Goal: Information Seeking & Learning: Check status

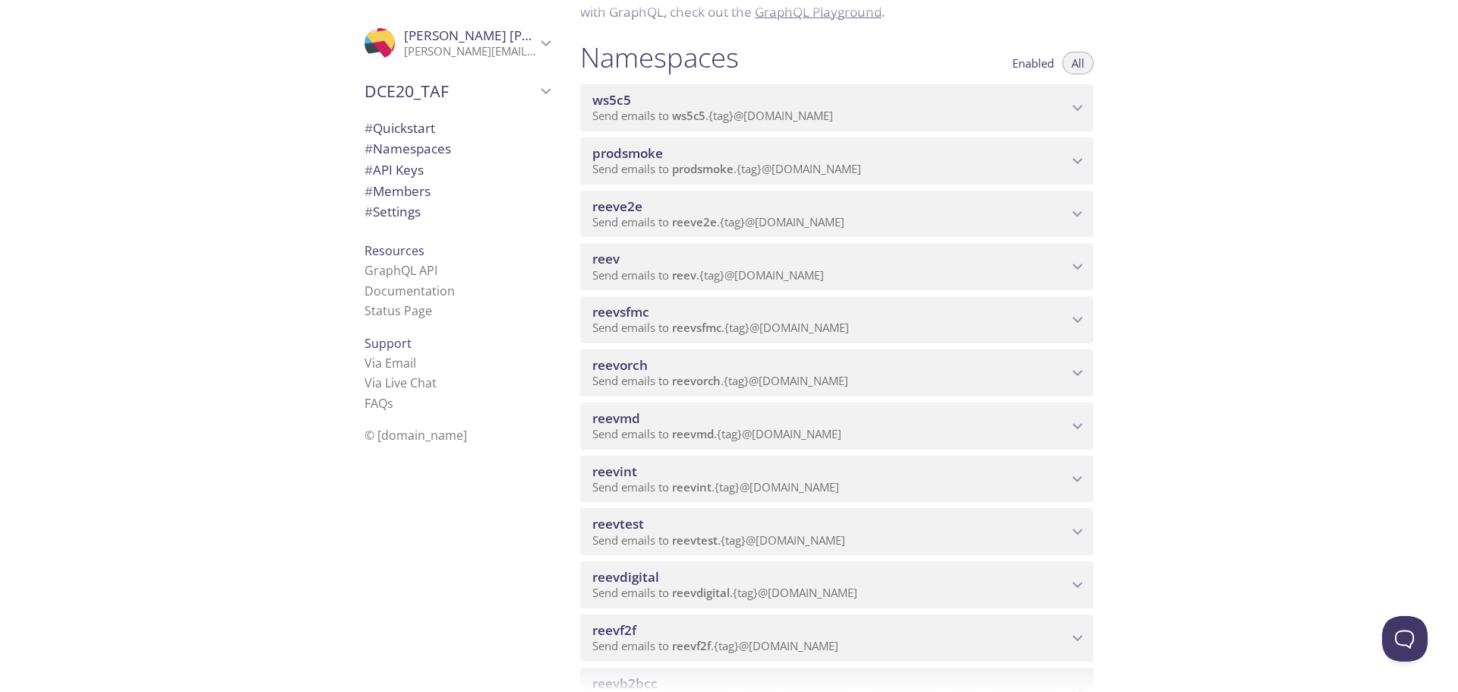
scroll to position [304, 0]
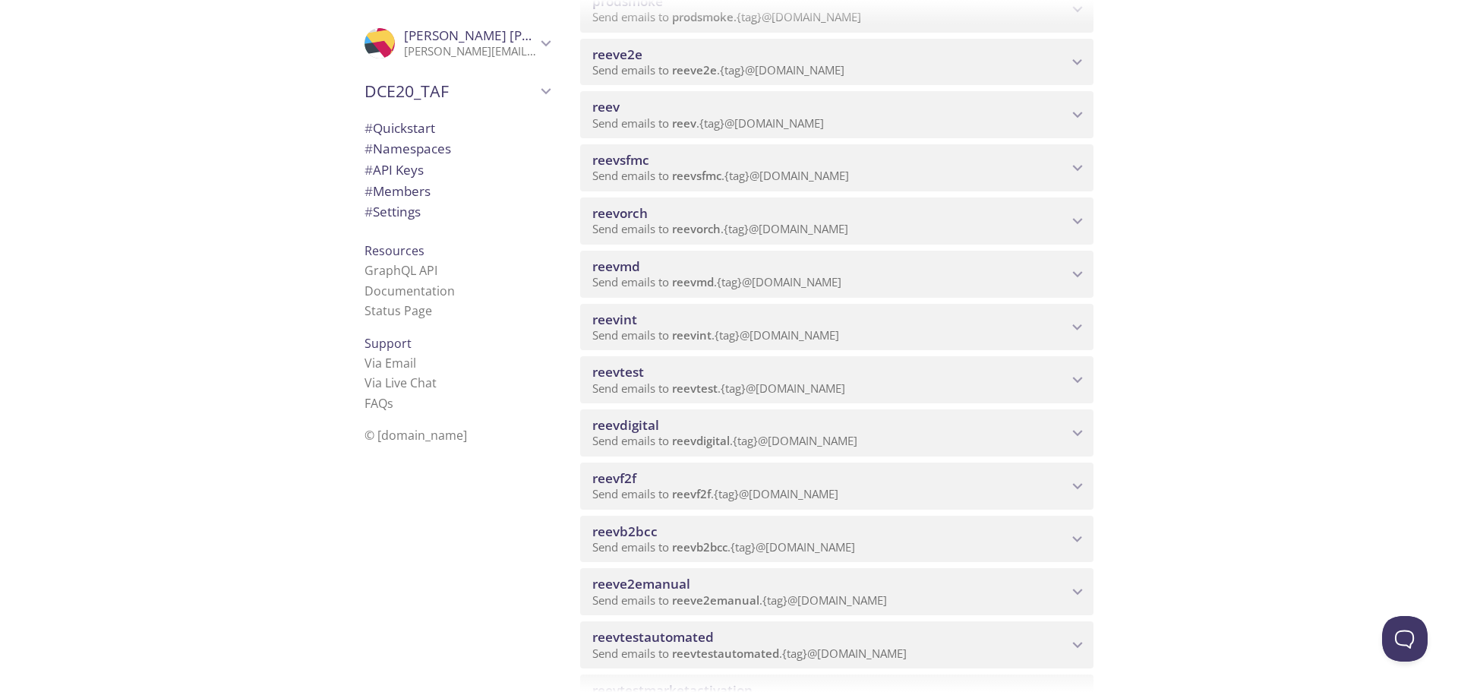
click at [663, 598] on span "Send emails to reeve2emanual . {tag} @inbox.testmail.app" at bounding box center [739, 599] width 295 height 15
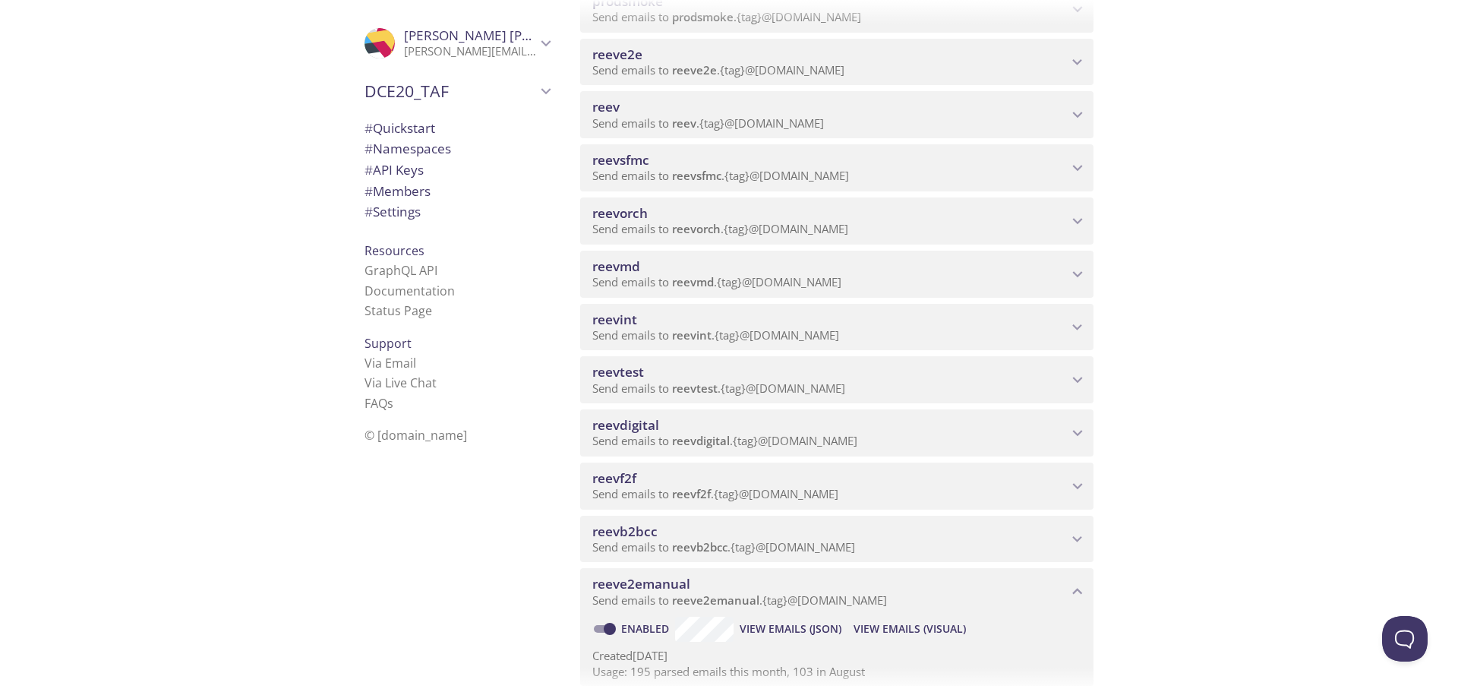
click at [883, 627] on span "View Emails (Visual)" at bounding box center [910, 629] width 112 height 18
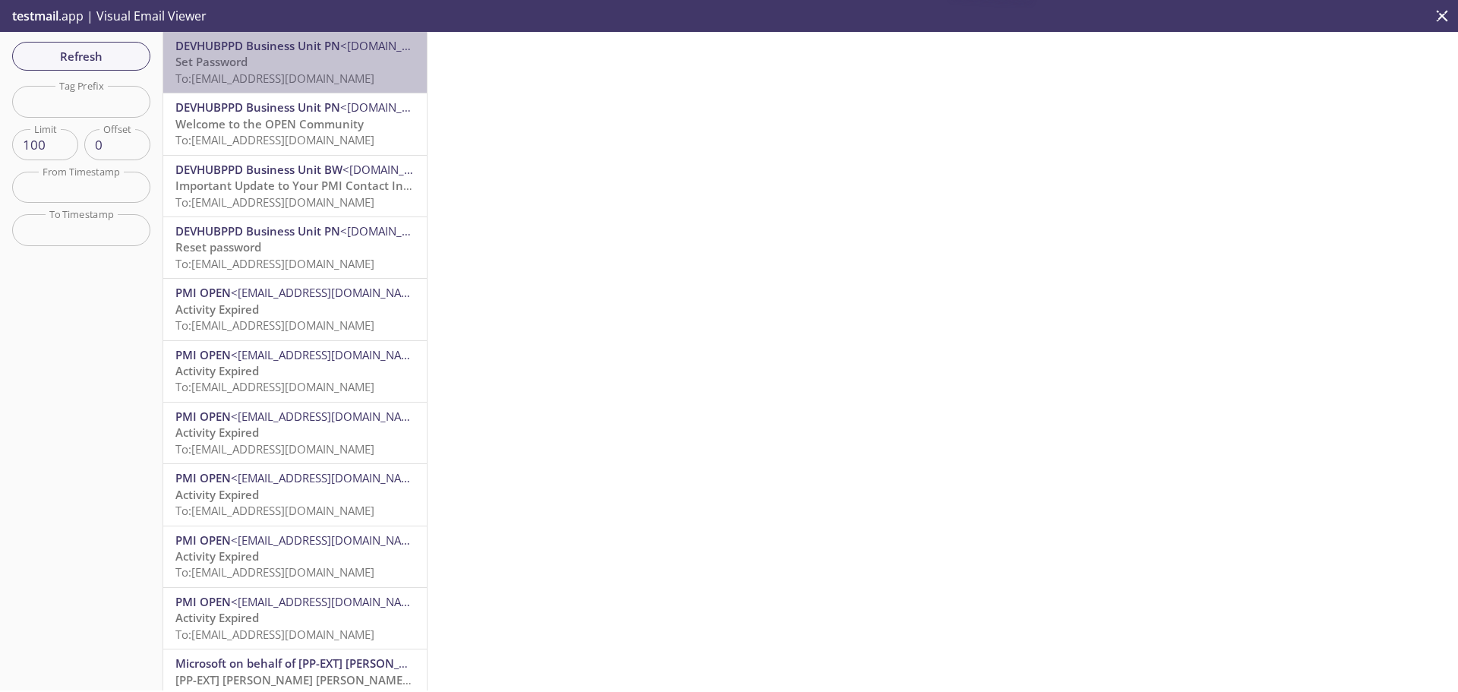
click at [317, 88] on div "DEVHUBPPD Business Unit PN <[DOMAIN_NAME][EMAIL_ADDRESS][DOMAIN_NAME]> Set Pass…" at bounding box center [295, 62] width 264 height 61
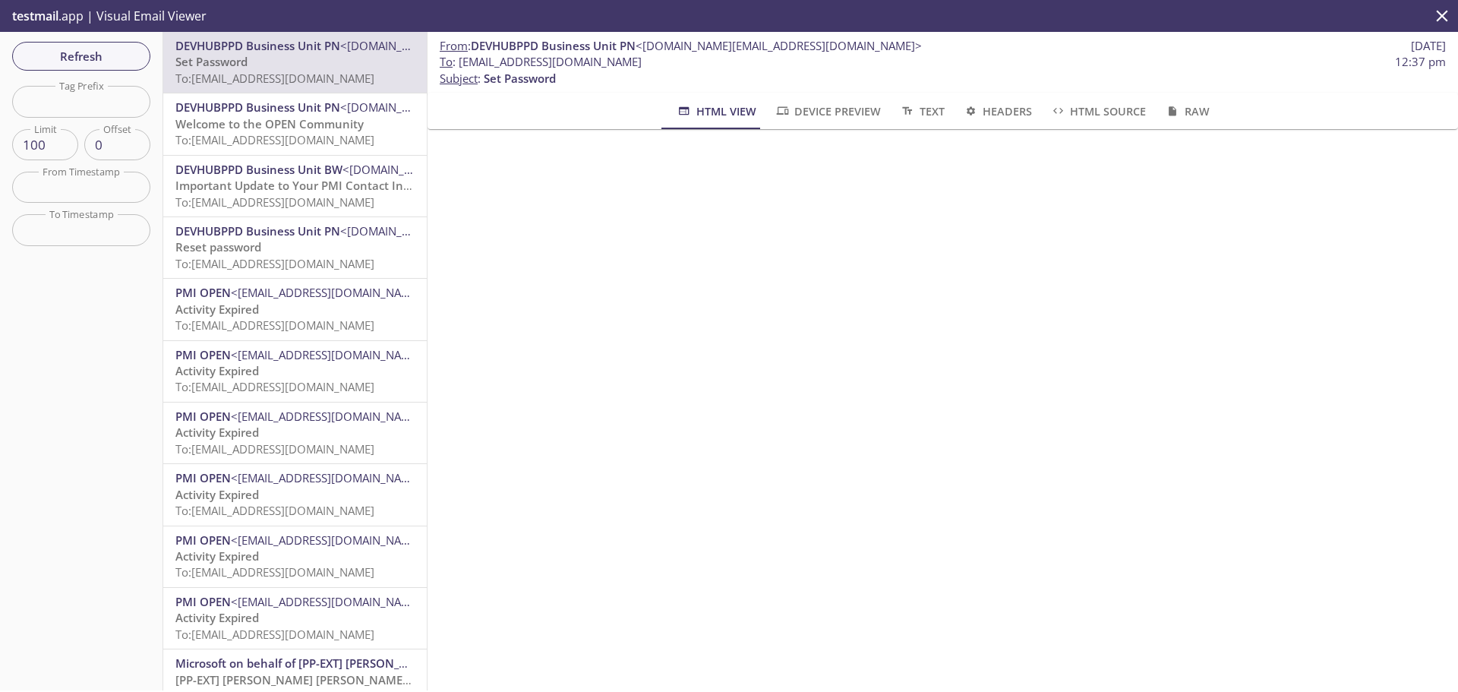
click at [286, 127] on span "Welcome to the OPEN Community" at bounding box center [269, 123] width 188 height 15
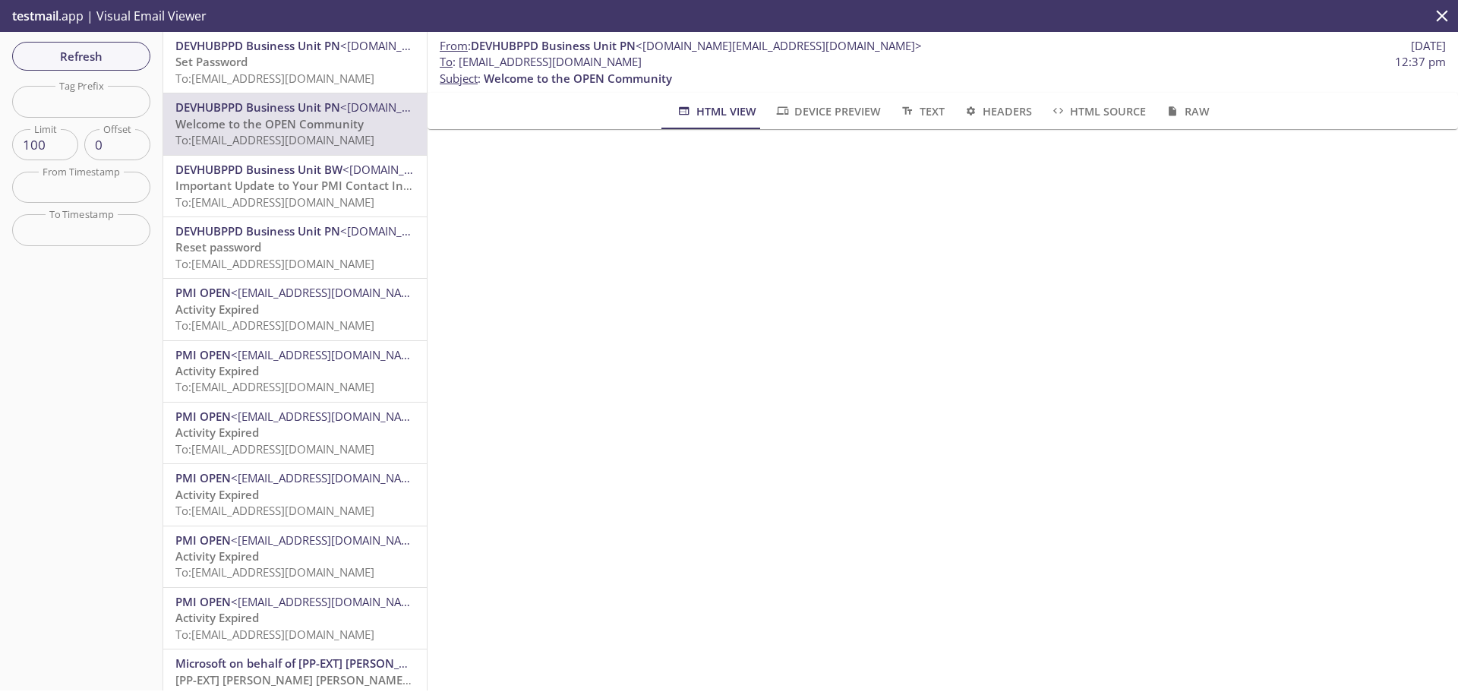
click at [255, 67] on p "Set Password To: [EMAIL_ADDRESS][DOMAIN_NAME]" at bounding box center [294, 70] width 239 height 33
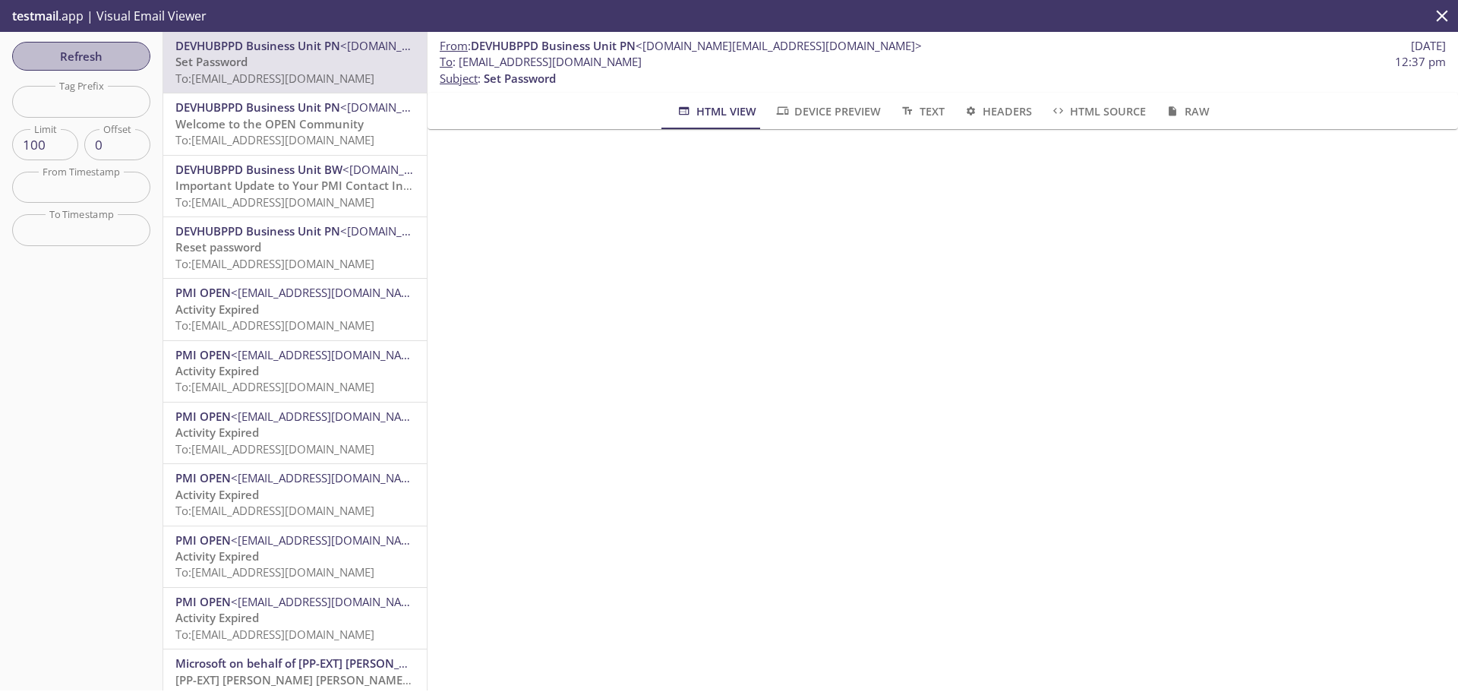
click at [115, 63] on span "Refresh" at bounding box center [81, 56] width 114 height 20
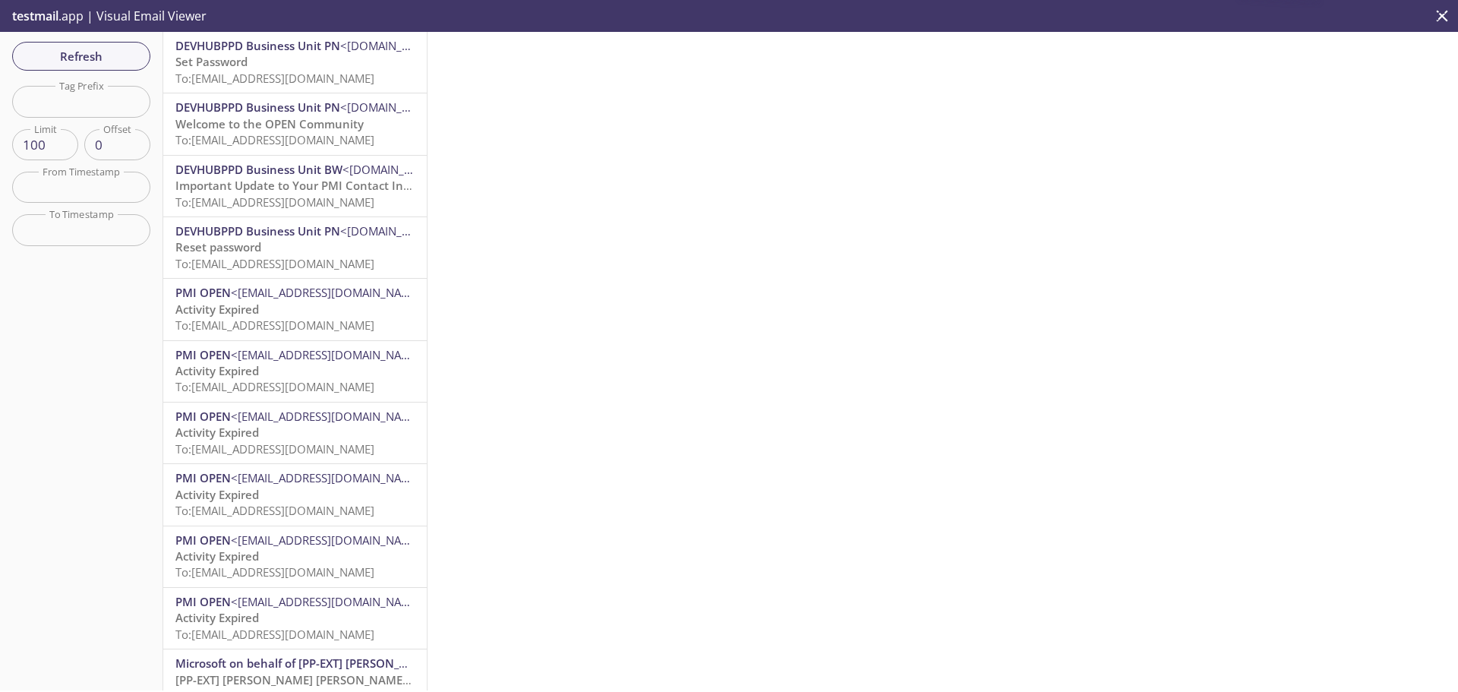
click at [278, 151] on div "DEVHUBPPD Business Unit PN <[DOMAIN_NAME][EMAIL_ADDRESS][DOMAIN_NAME]> Welcome …" at bounding box center [295, 123] width 264 height 61
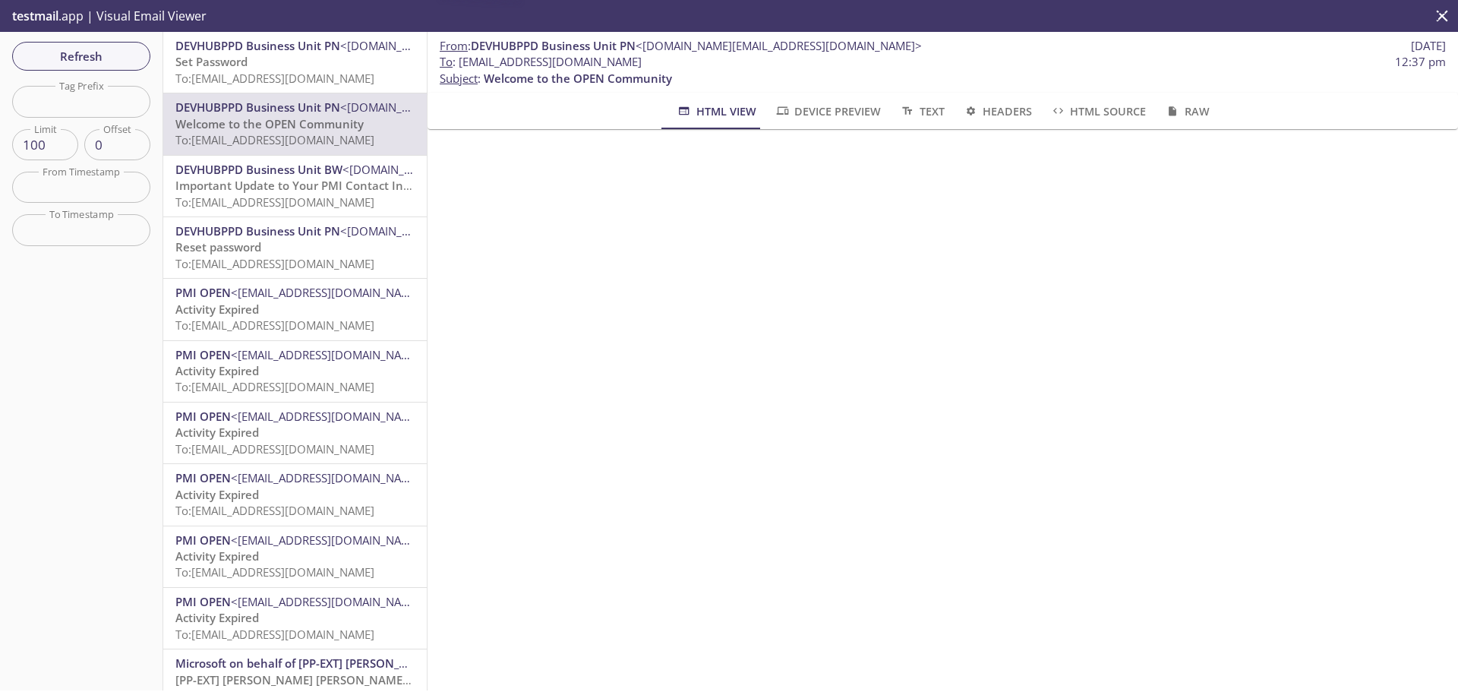
click at [297, 86] on p "Set Password To: [EMAIL_ADDRESS][DOMAIN_NAME]" at bounding box center [294, 70] width 239 height 33
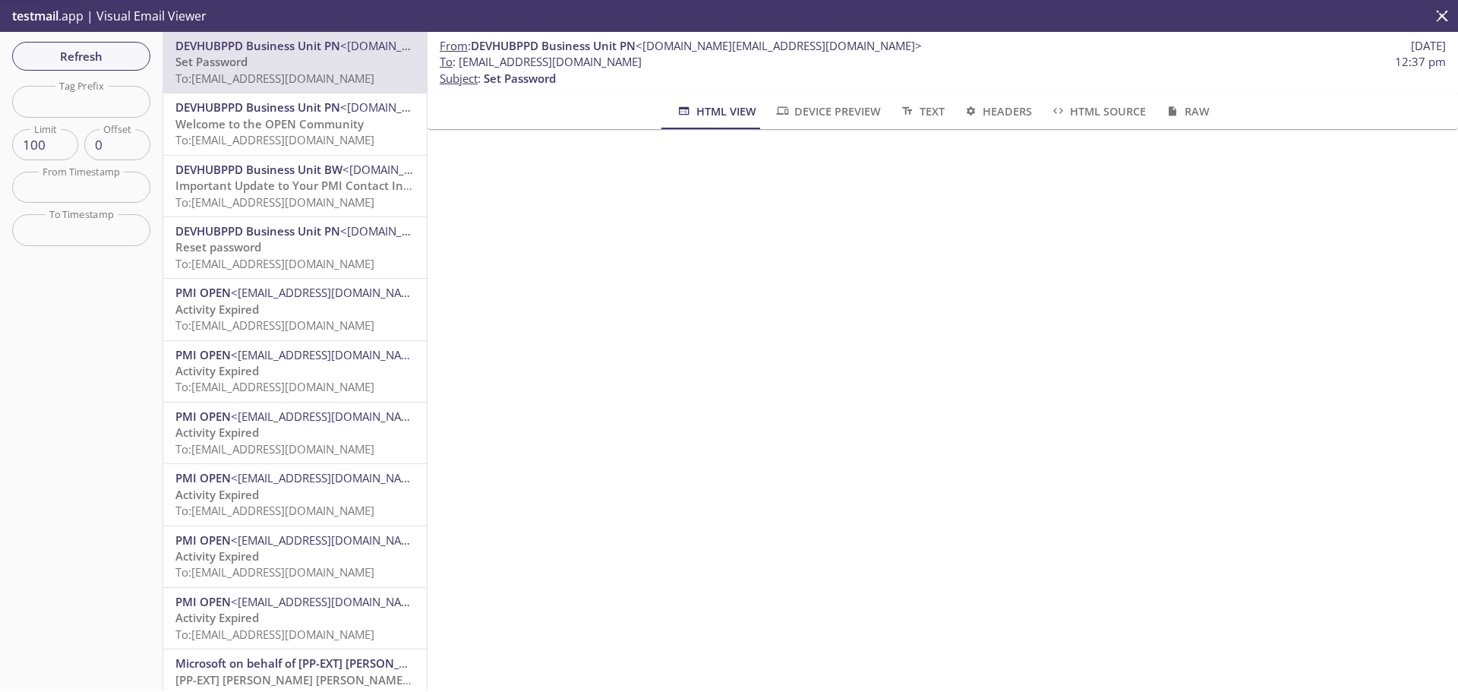
scroll to position [304, 0]
